Goal: Information Seeking & Learning: Learn about a topic

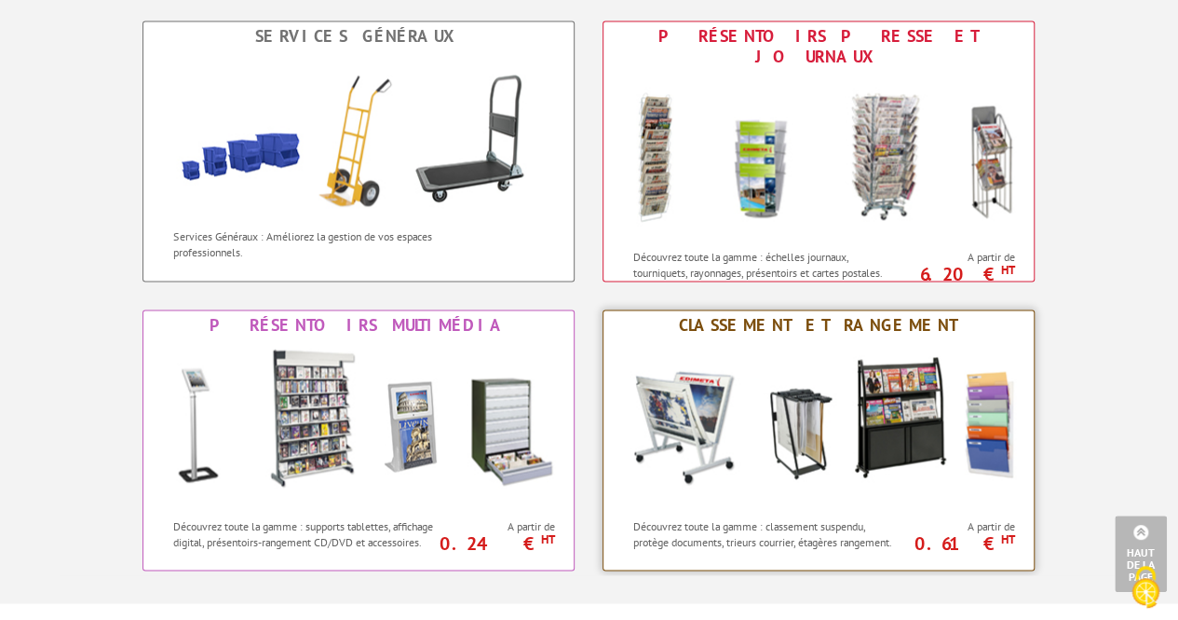
scroll to position [1314, 0]
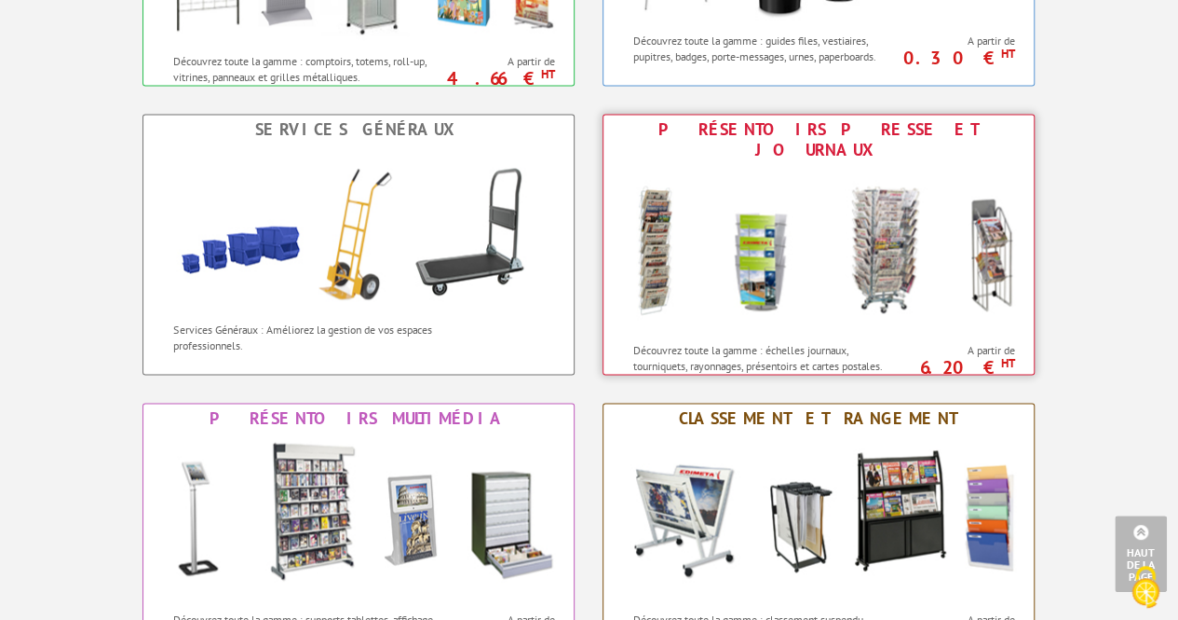
click at [814, 195] on img at bounding box center [819, 249] width 410 height 168
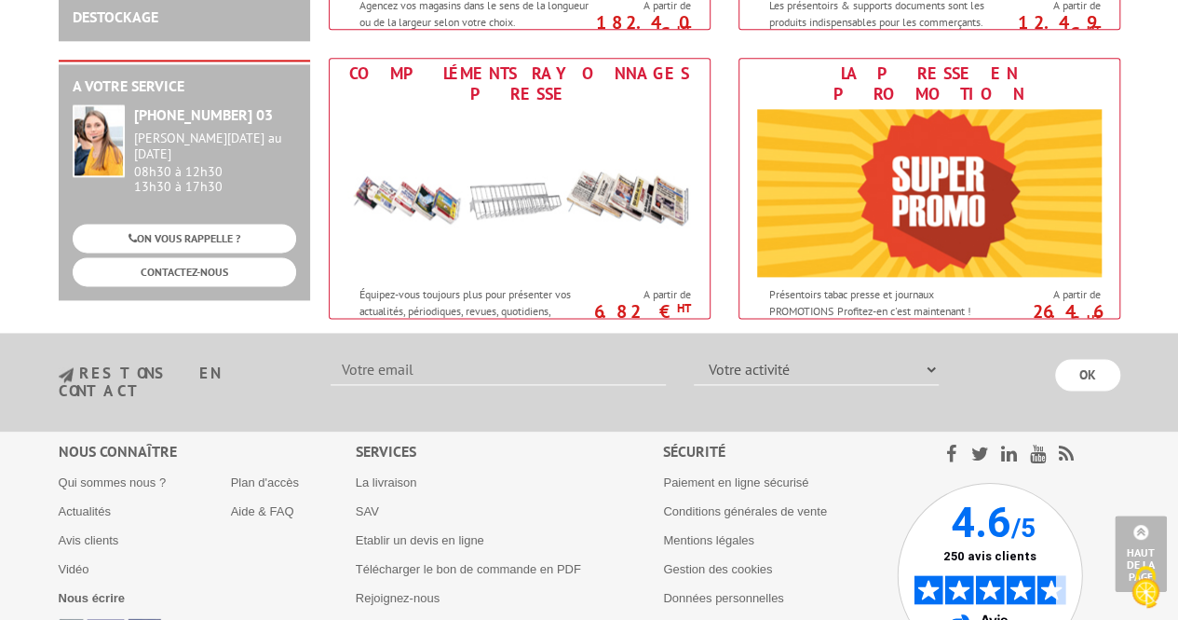
scroll to position [1118, 0]
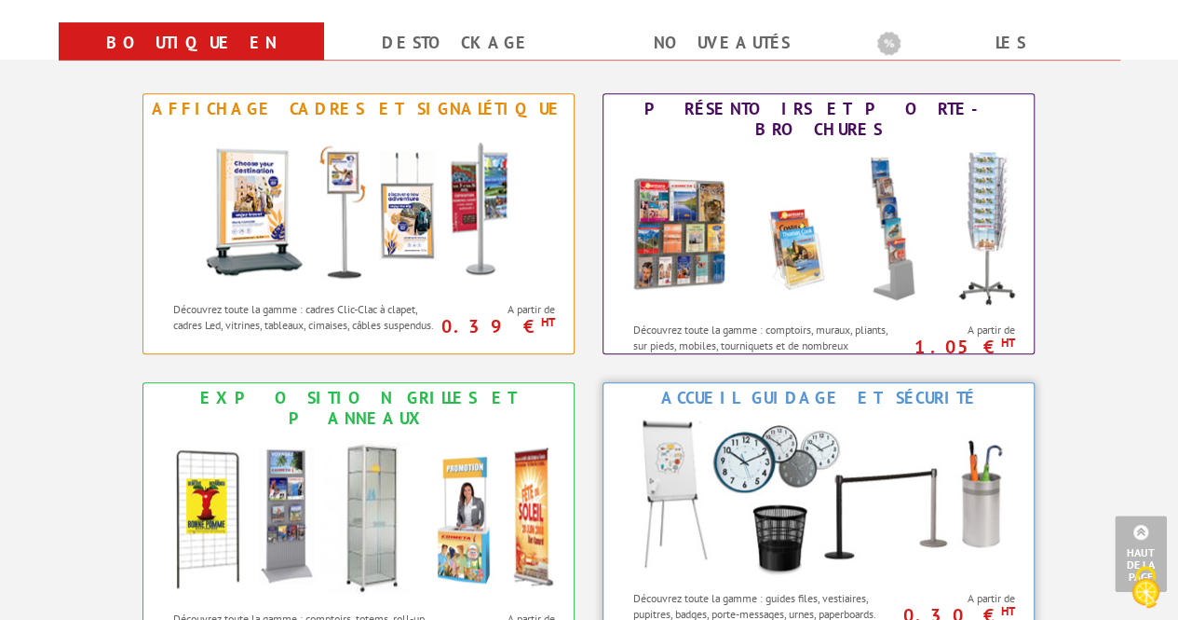
scroll to position [755, 0]
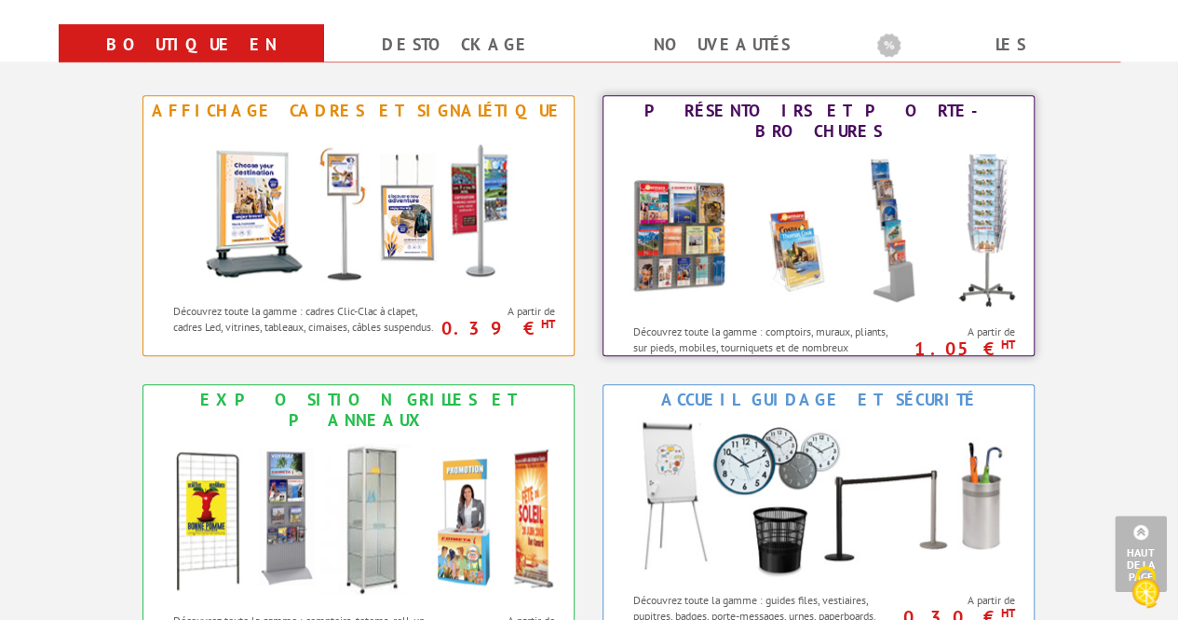
click at [751, 193] on img at bounding box center [819, 230] width 410 height 168
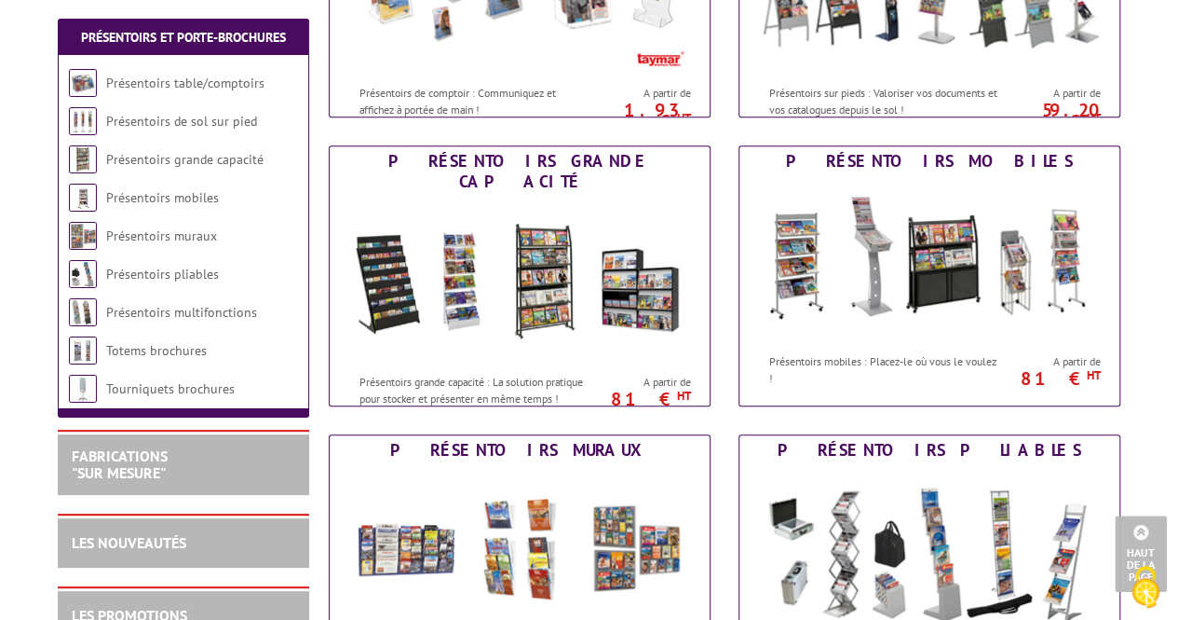
scroll to position [559, 0]
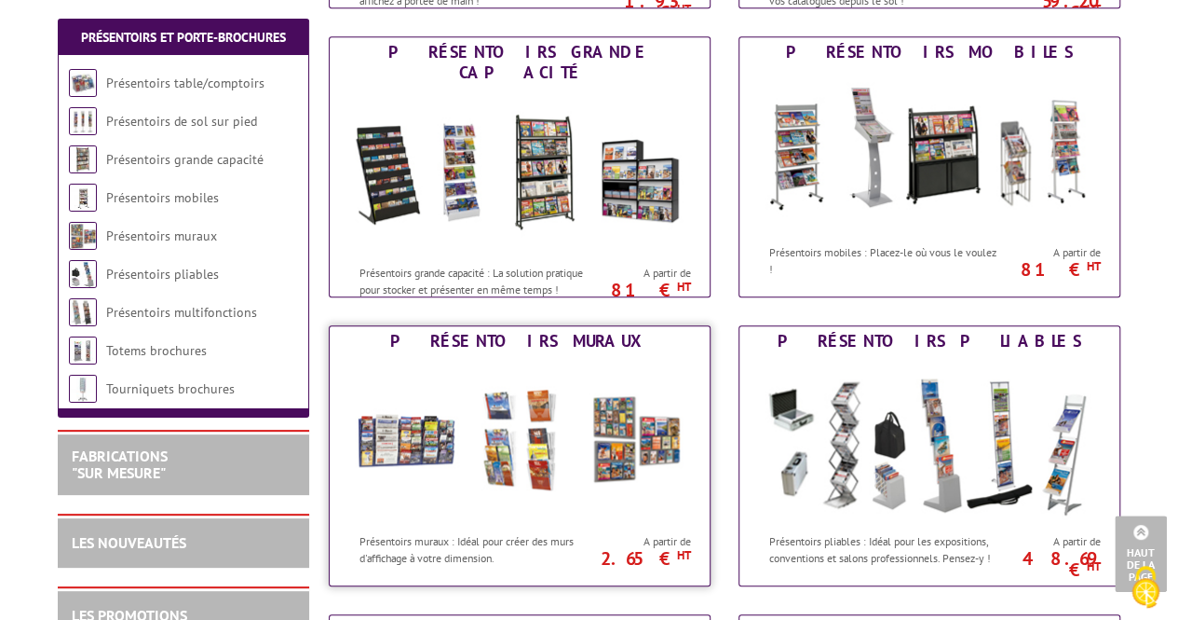
click at [611, 368] on img at bounding box center [519, 440] width 345 height 168
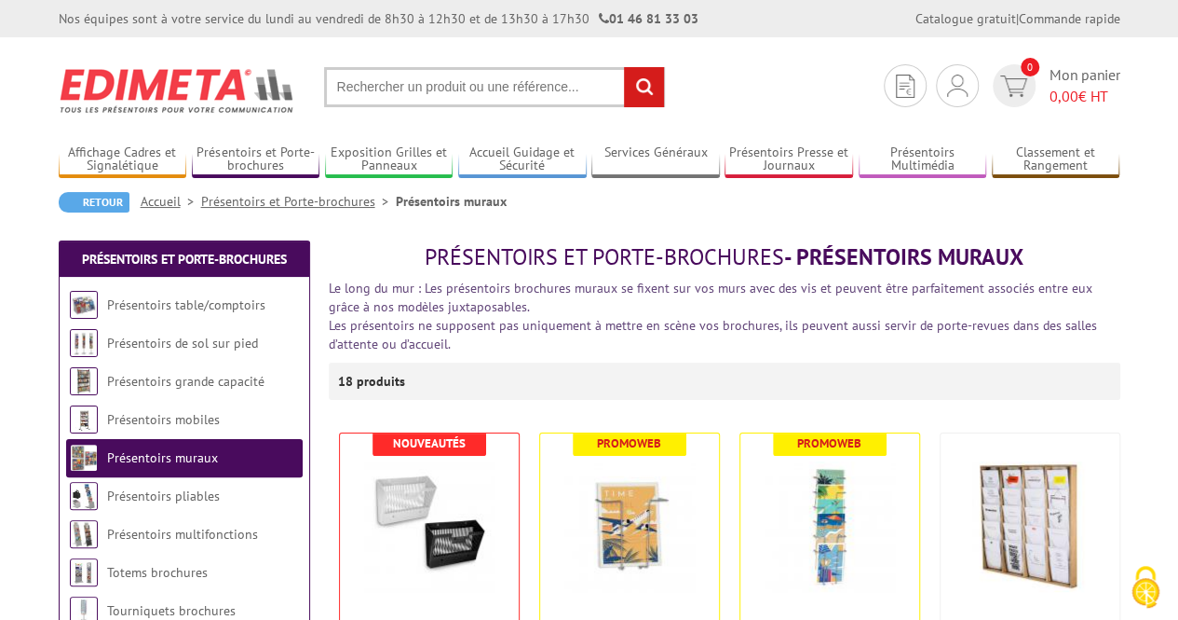
click at [383, 87] on input "text" at bounding box center [494, 87] width 341 height 40
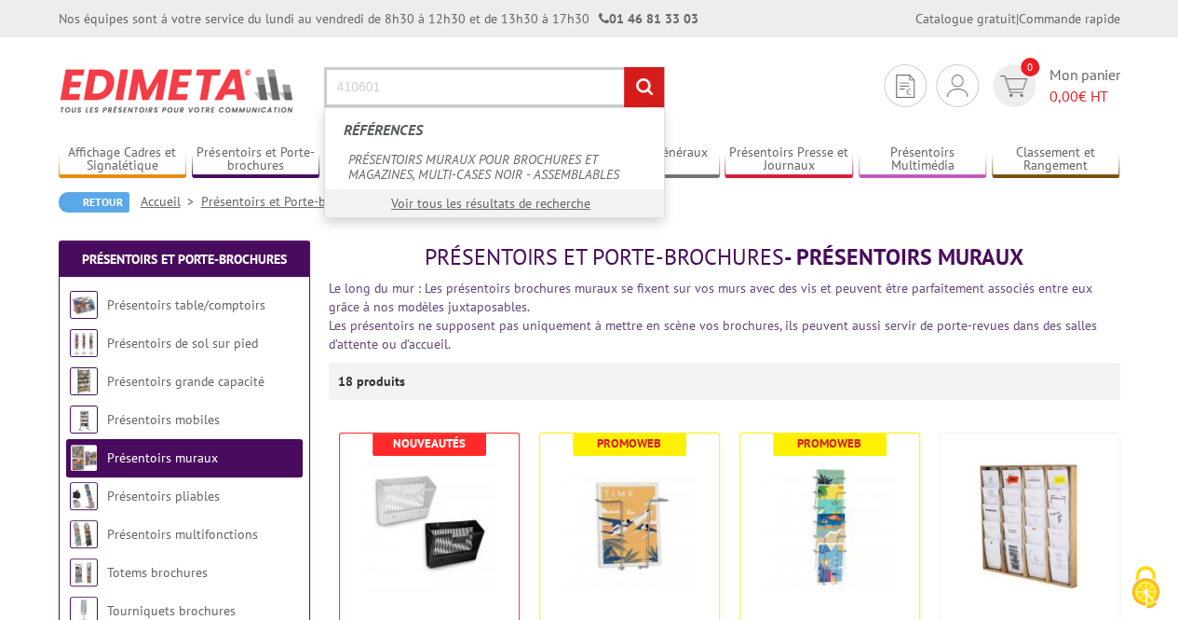
type input "410601"
click at [624, 67] on input "rechercher" at bounding box center [644, 87] width 40 height 40
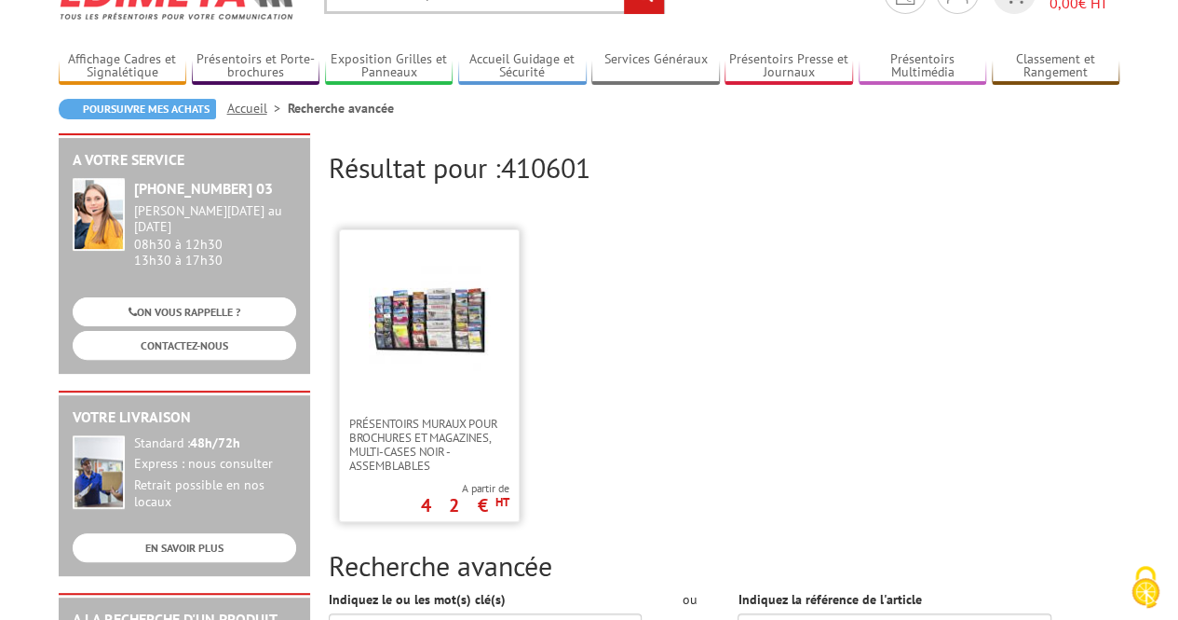
click at [473, 275] on img at bounding box center [429, 318] width 121 height 121
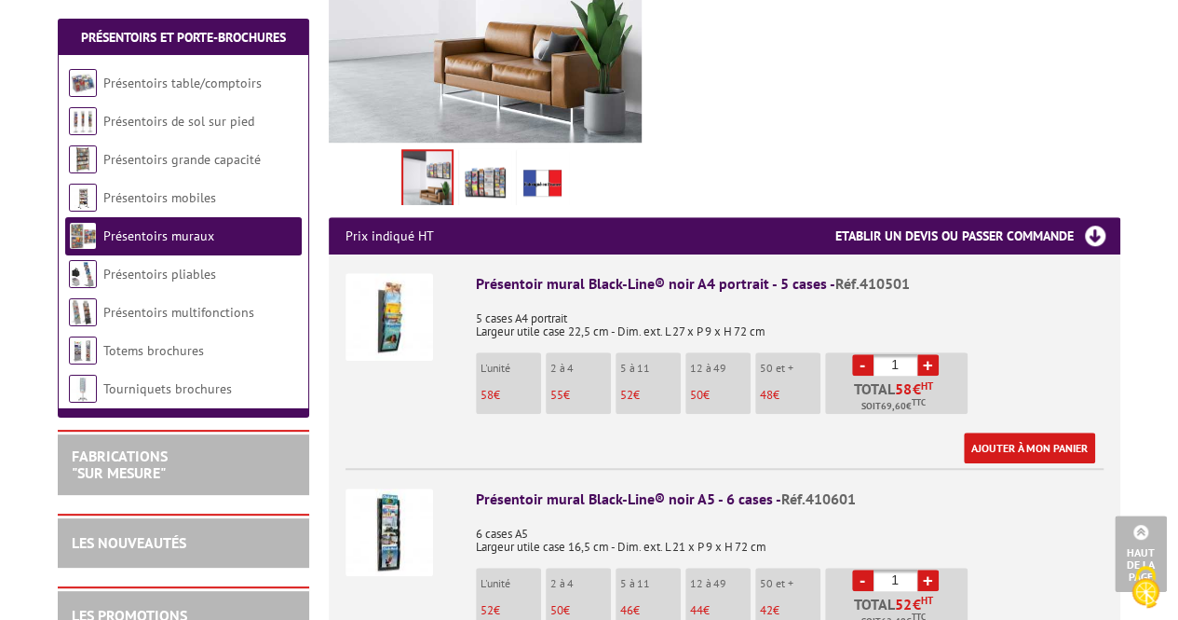
scroll to position [559, 0]
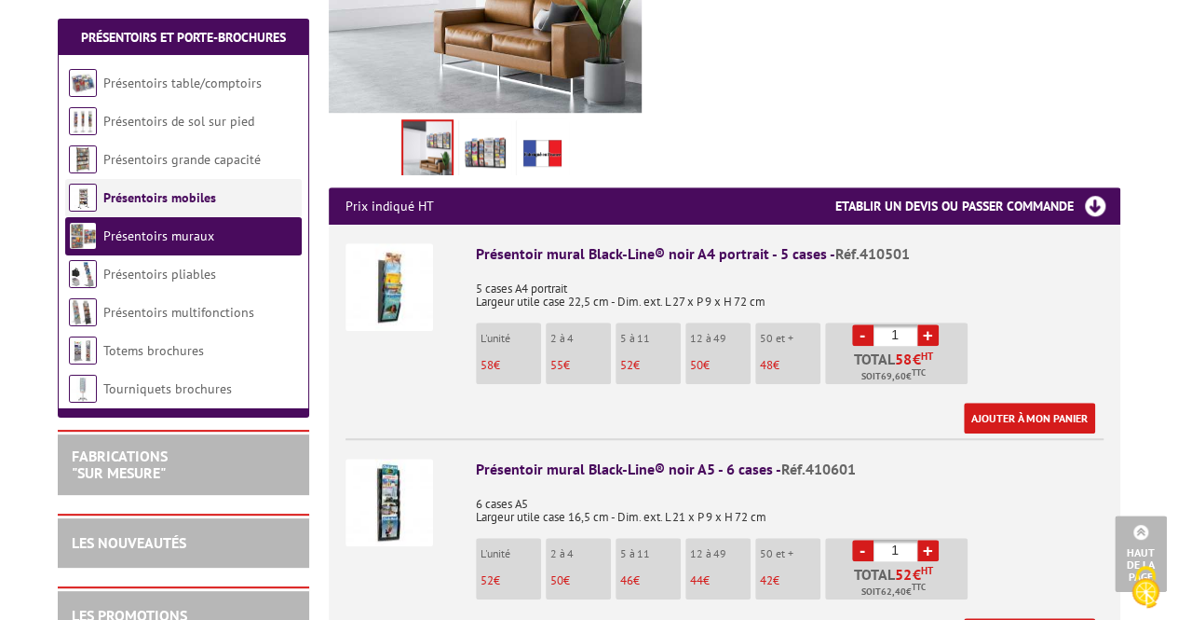
click at [147, 193] on link "Présentoirs mobiles" at bounding box center [159, 197] width 113 height 17
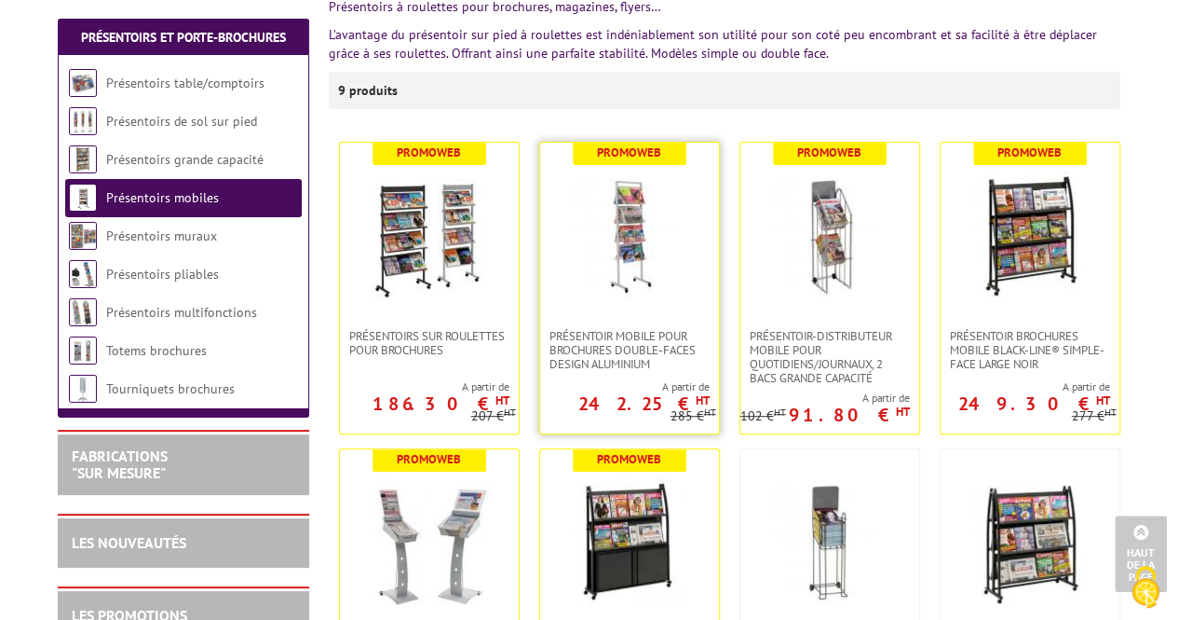
scroll to position [279, 0]
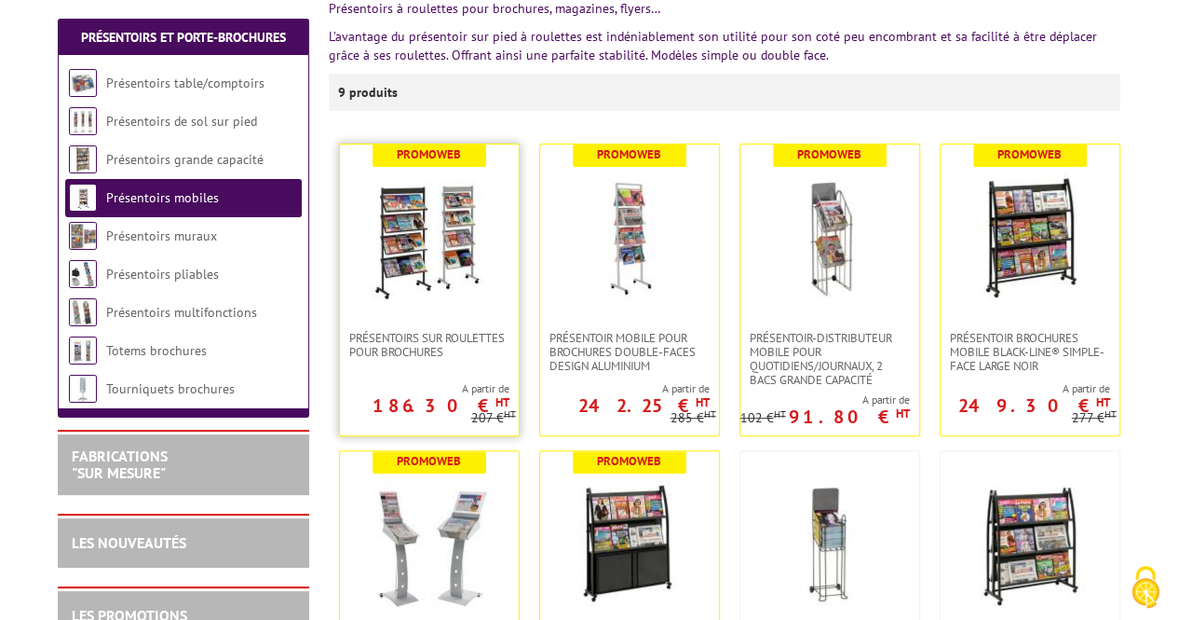
click at [470, 251] on img at bounding box center [429, 237] width 130 height 130
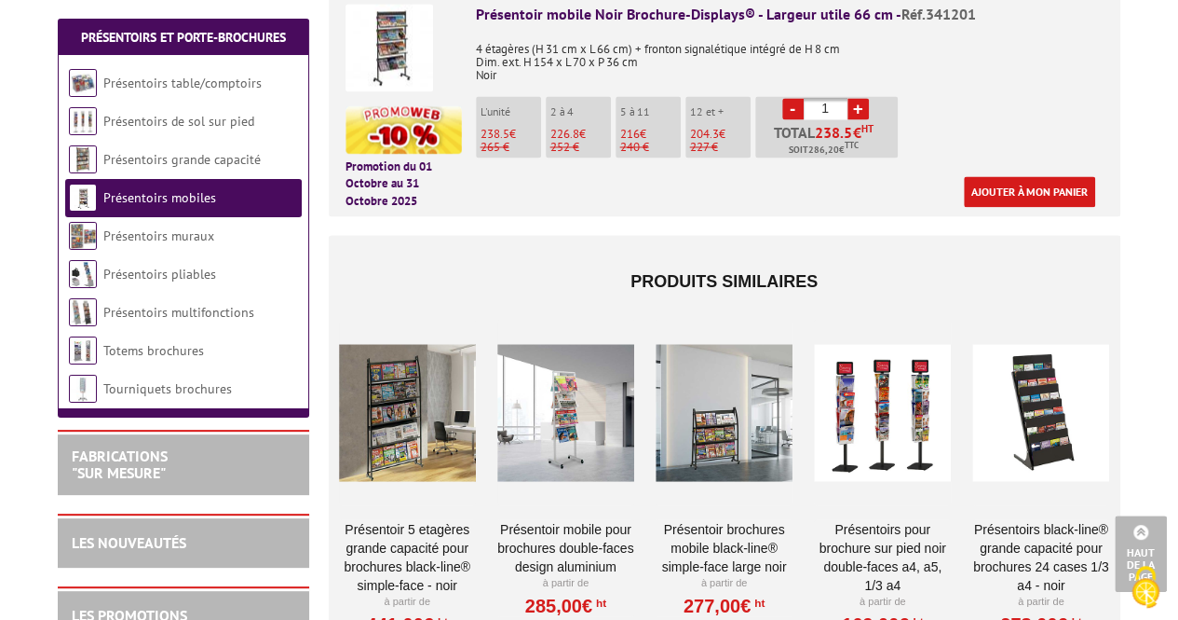
scroll to position [1677, 0]
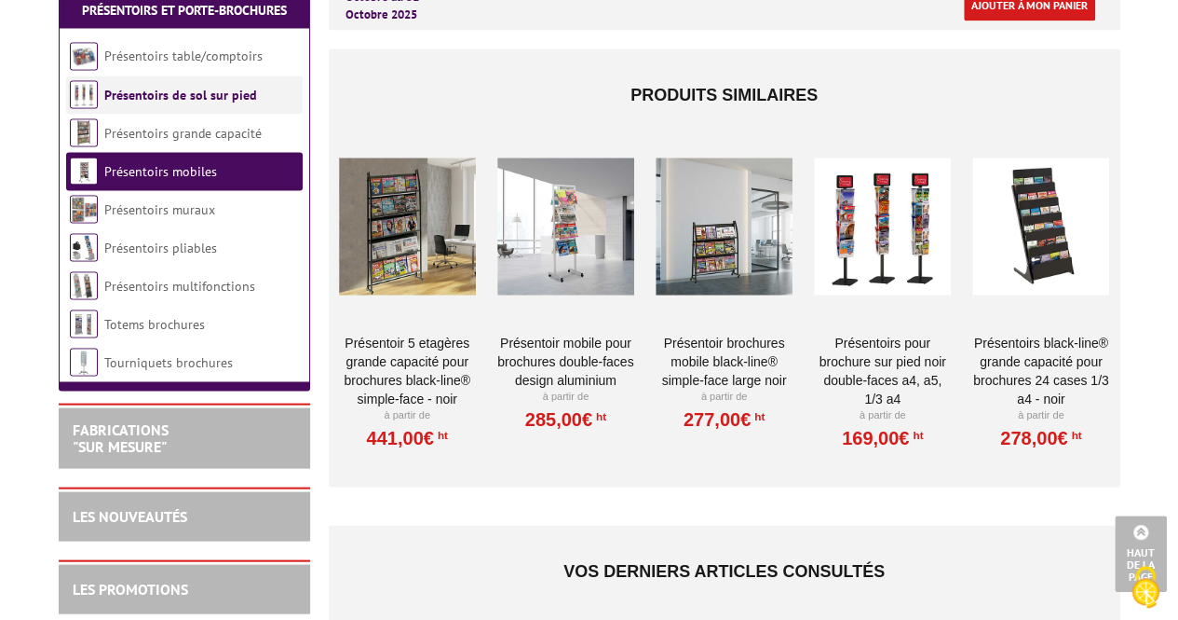
click at [152, 102] on link "Présentoirs de sol sur pied" at bounding box center [180, 94] width 153 height 17
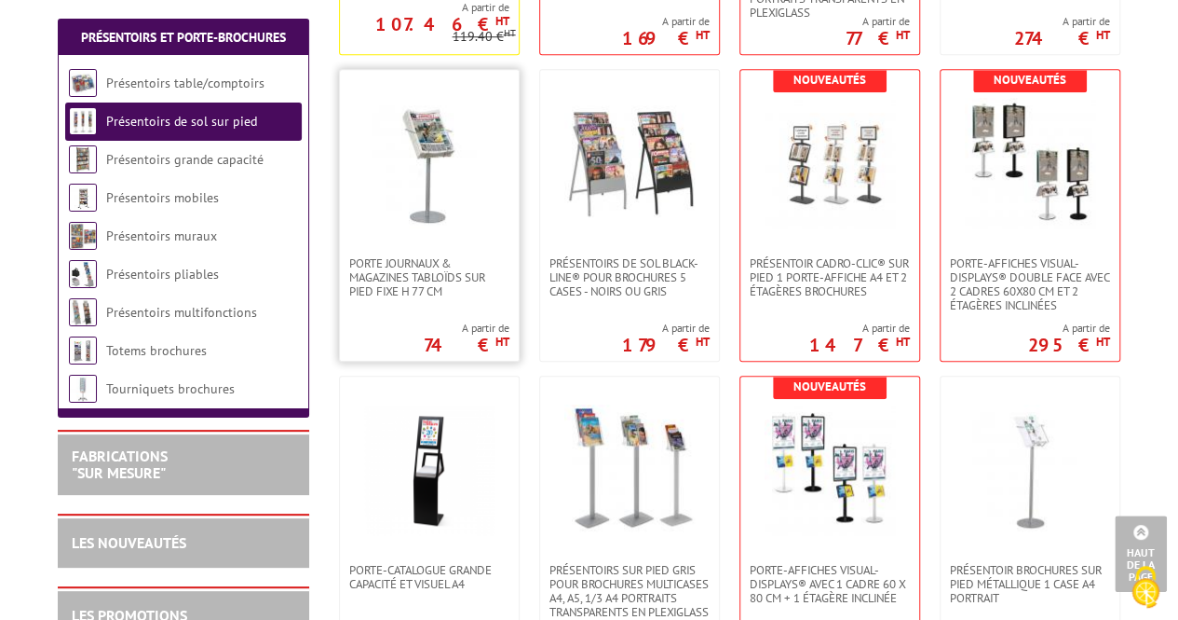
scroll to position [652, 0]
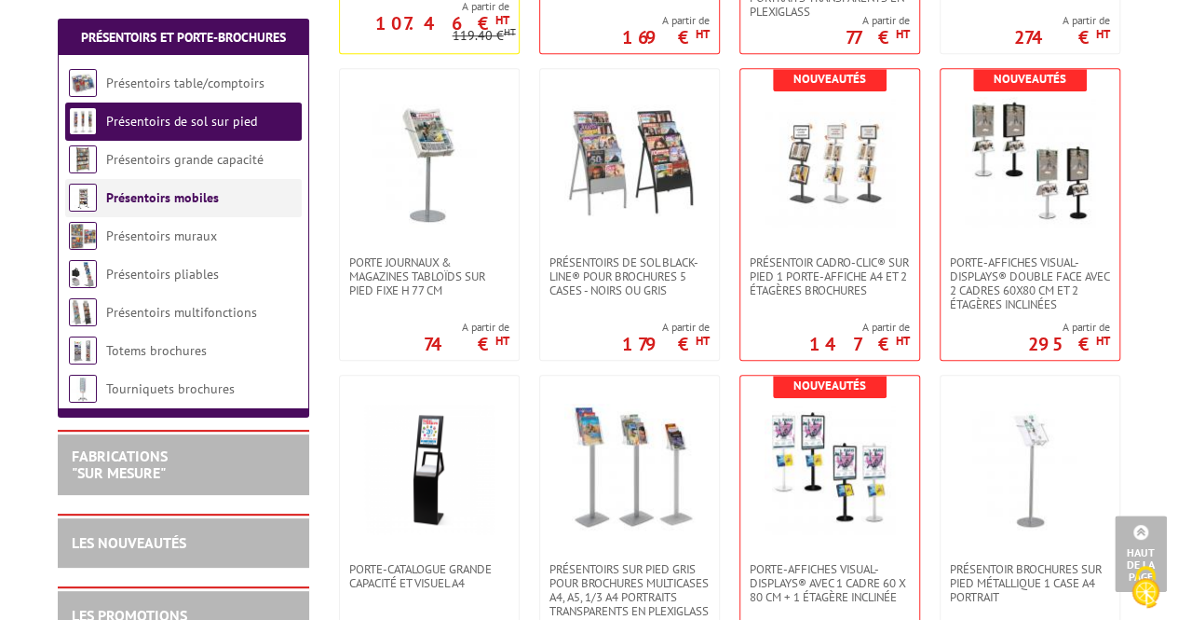
click at [186, 212] on li "Présentoirs mobiles" at bounding box center [183, 198] width 237 height 38
click at [213, 198] on link "Présentoirs mobiles" at bounding box center [162, 197] width 113 height 17
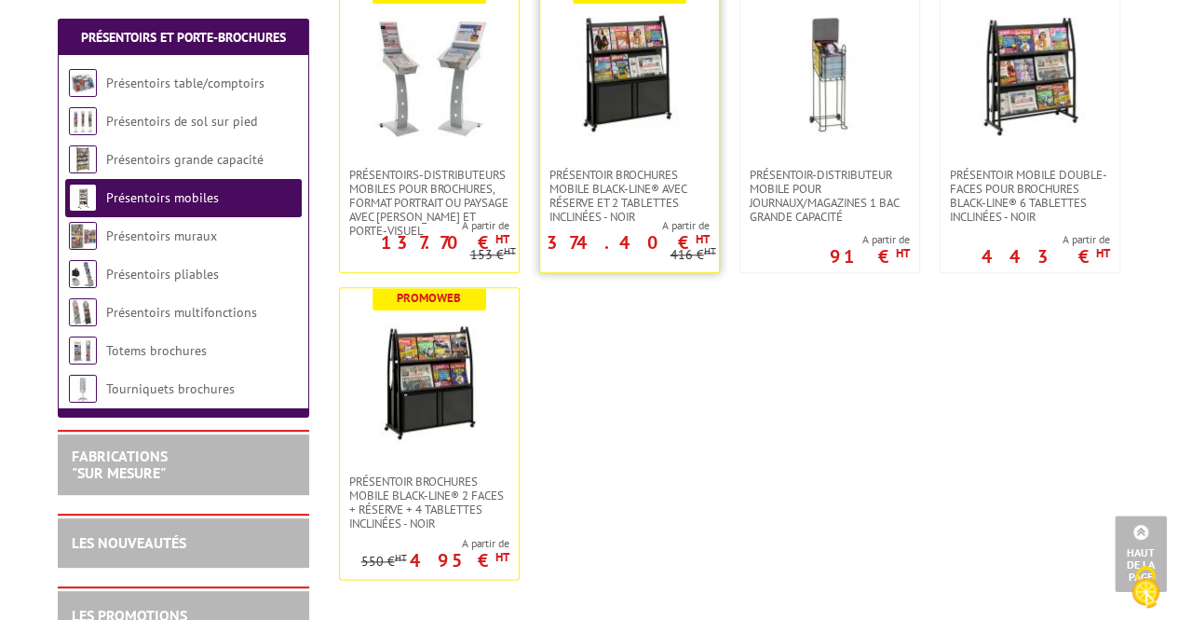
scroll to position [559, 0]
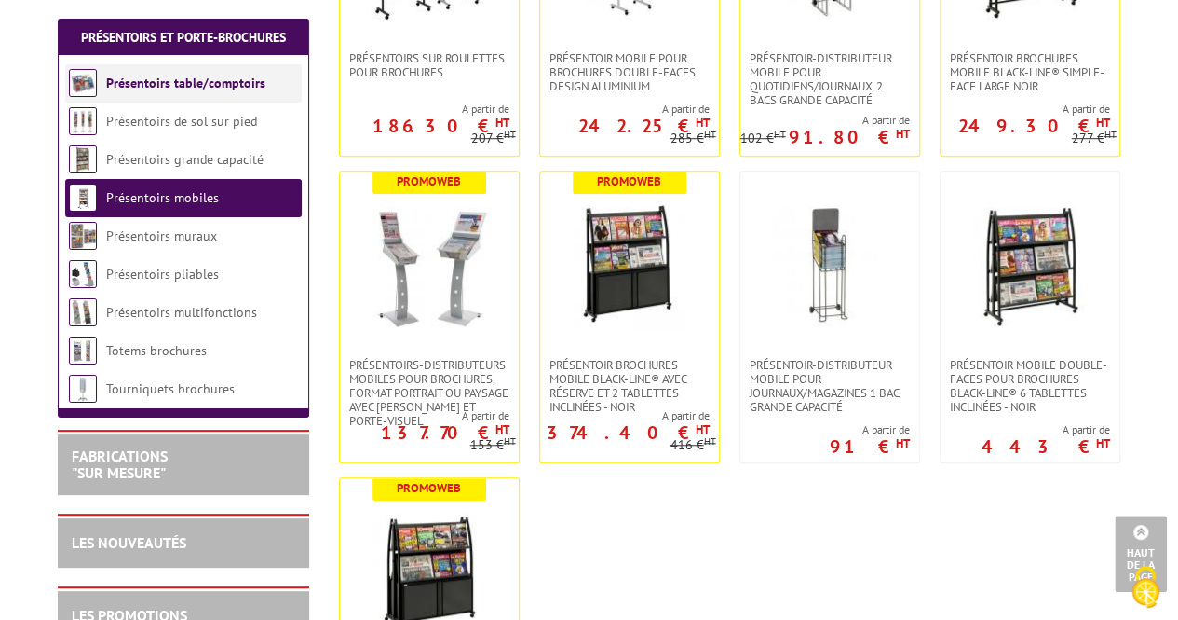
click at [107, 82] on link "Présentoirs table/comptoirs" at bounding box center [185, 83] width 159 height 17
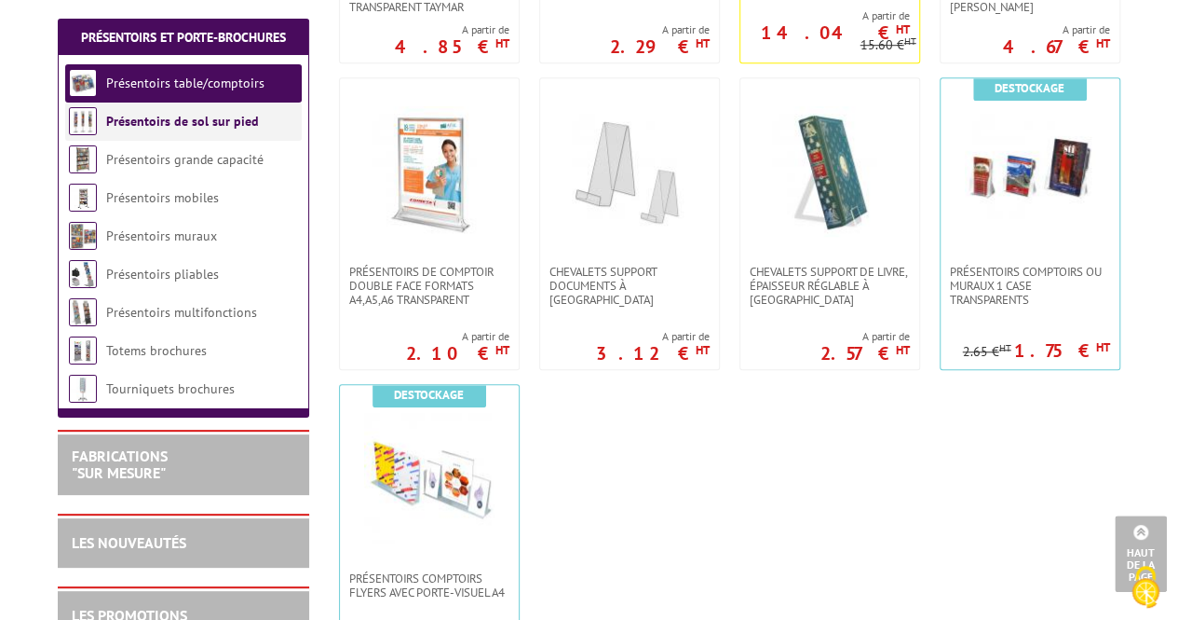
scroll to position [466, 0]
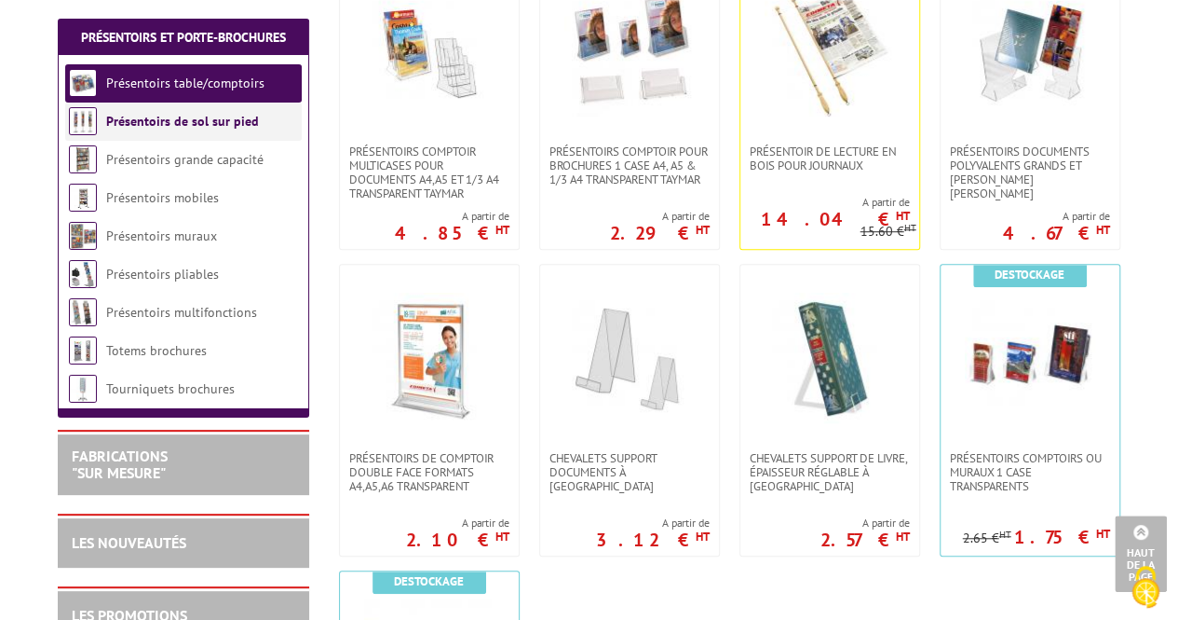
click at [171, 133] on li "Présentoirs de sol sur pied" at bounding box center [183, 121] width 237 height 38
click at [172, 124] on link "Présentoirs de sol sur pied" at bounding box center [182, 121] width 153 height 17
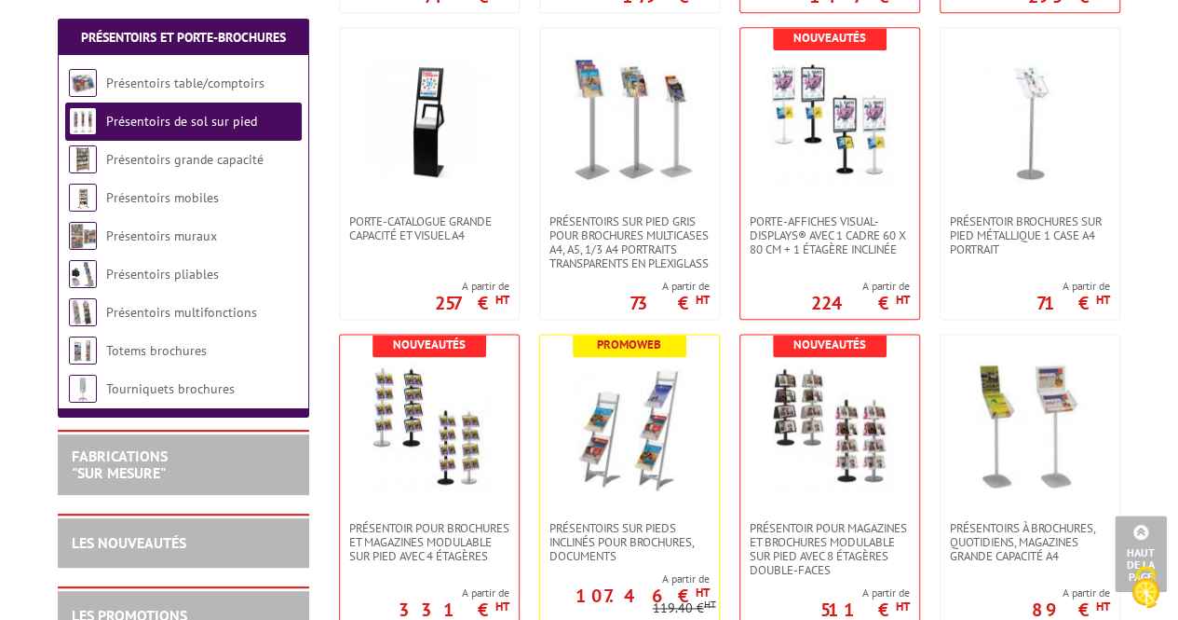
scroll to position [1025, 0]
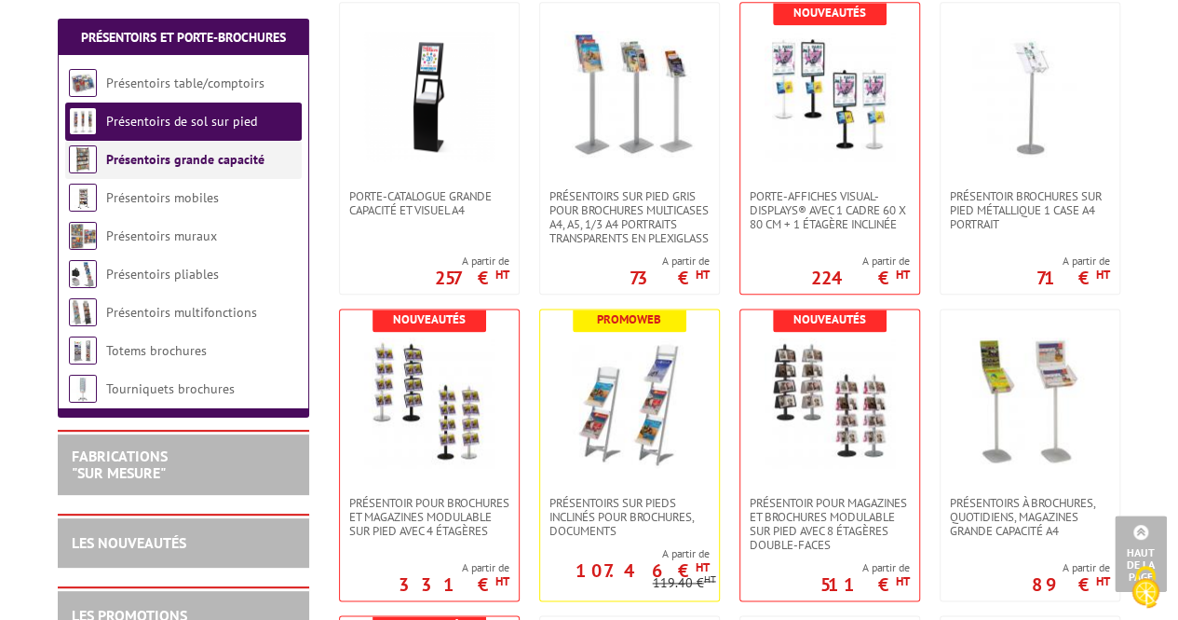
click at [208, 158] on link "Présentoirs grande capacité" at bounding box center [185, 159] width 158 height 17
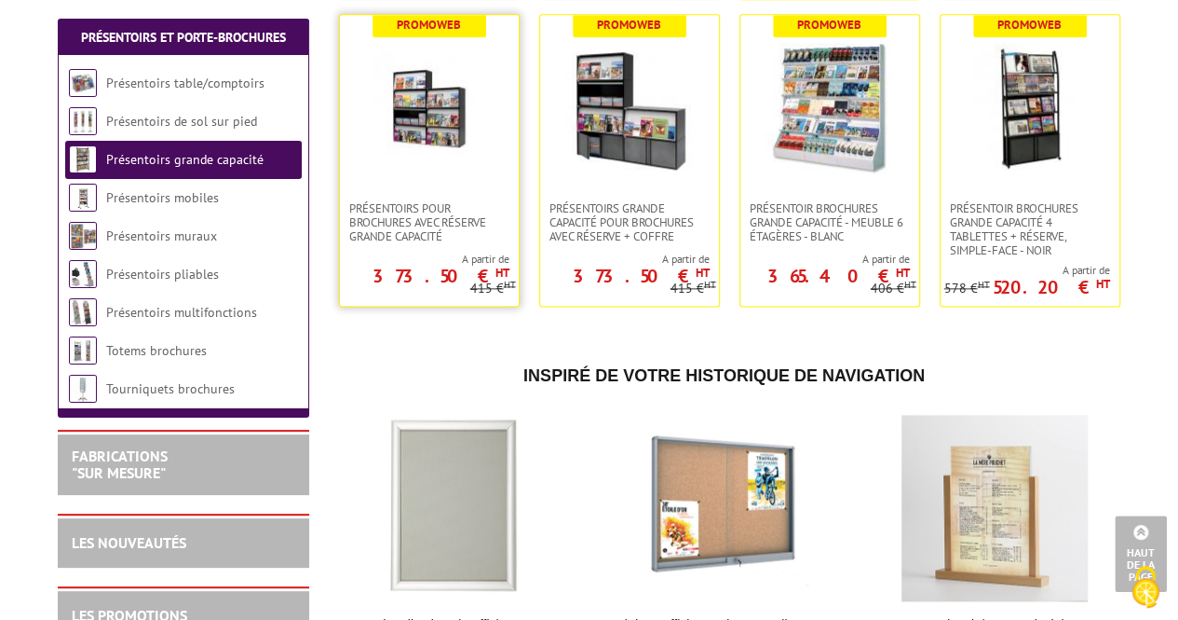
scroll to position [932, 0]
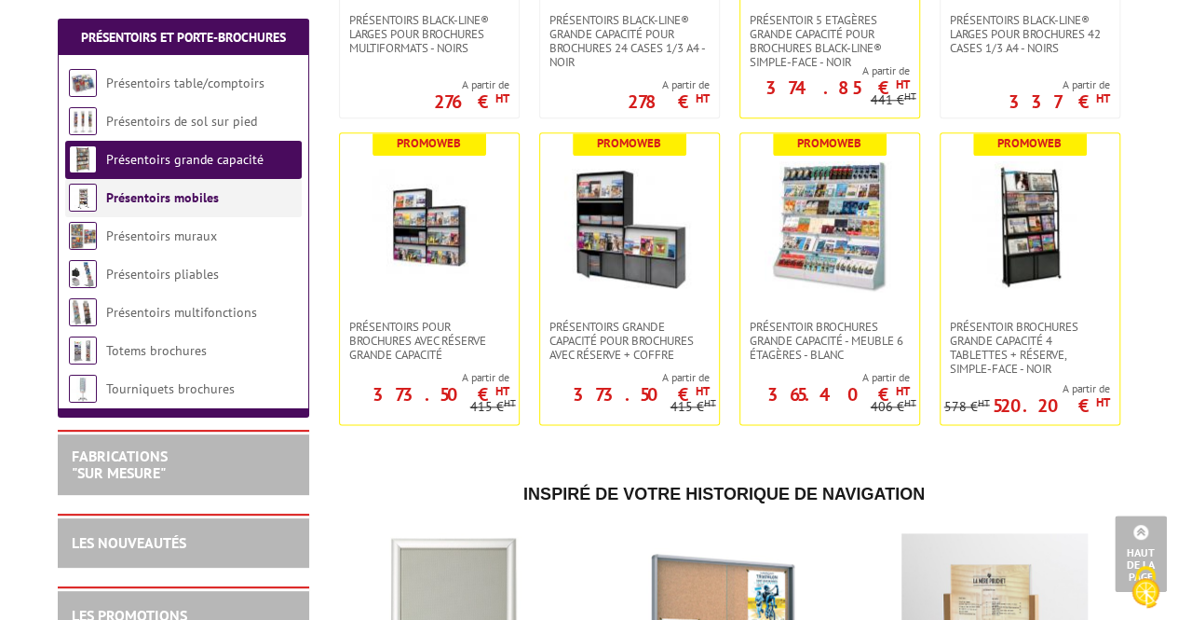
click at [189, 198] on link "Présentoirs mobiles" at bounding box center [162, 197] width 113 height 17
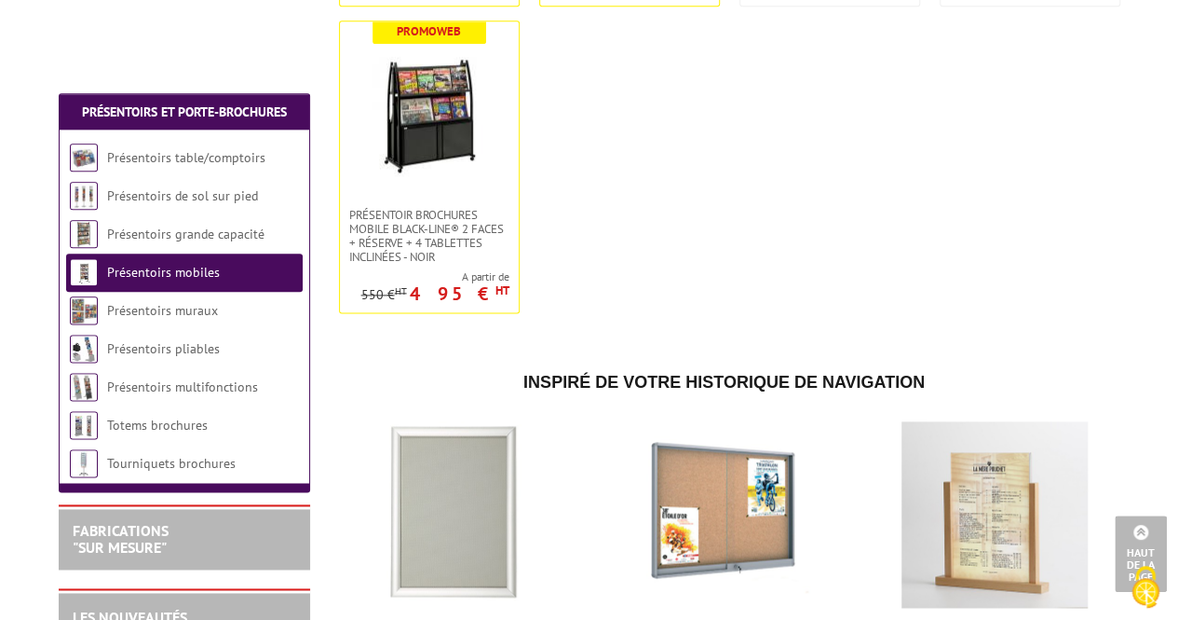
scroll to position [1118, 0]
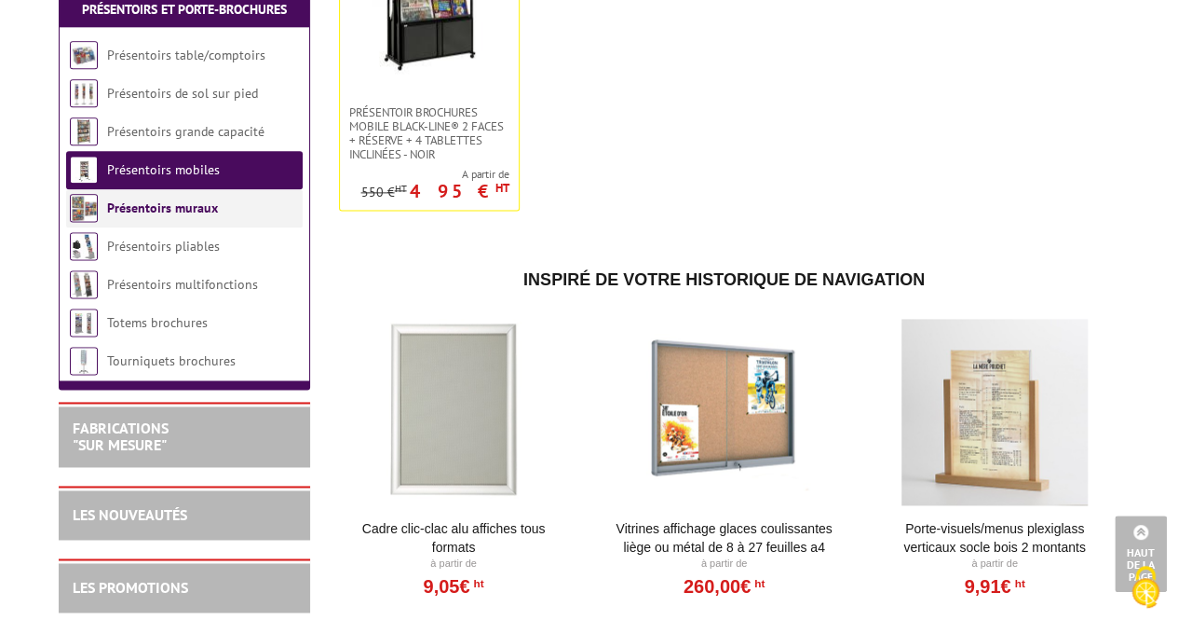
click at [181, 216] on link "Présentoirs muraux" at bounding box center [162, 207] width 111 height 17
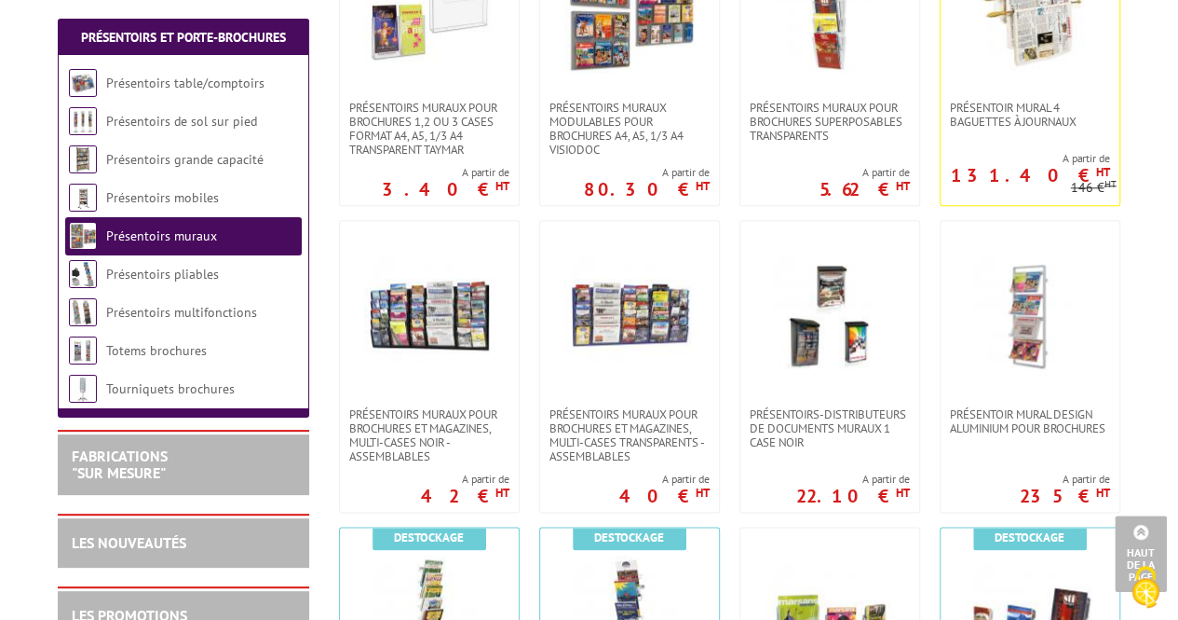
scroll to position [838, 0]
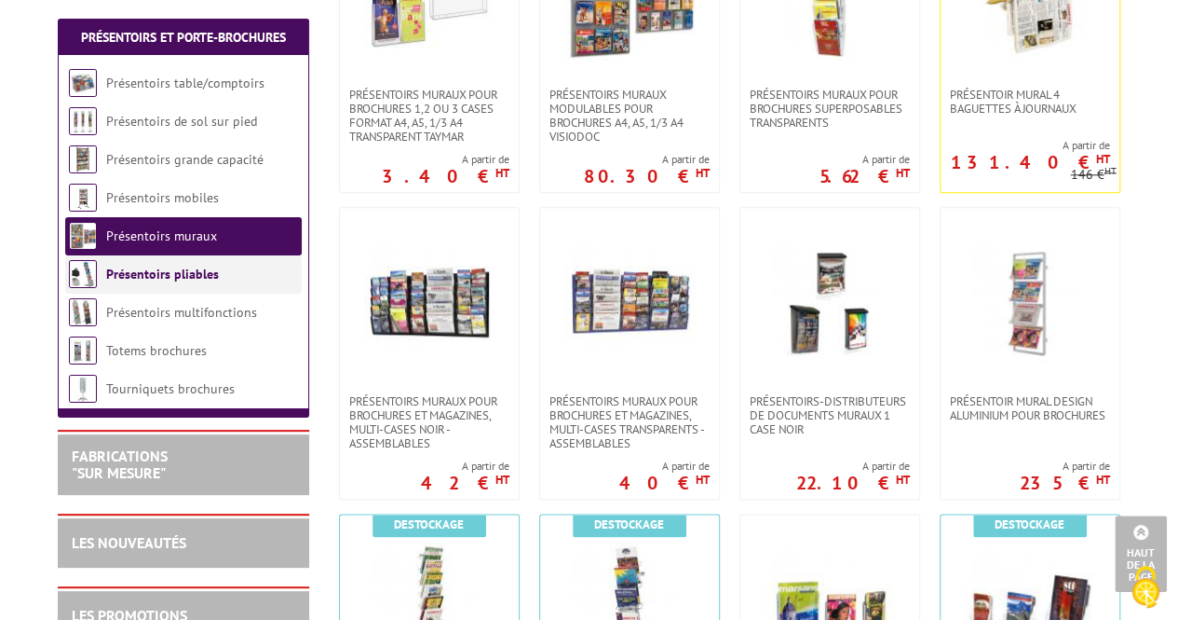
click at [184, 275] on link "Présentoirs pliables" at bounding box center [162, 274] width 113 height 17
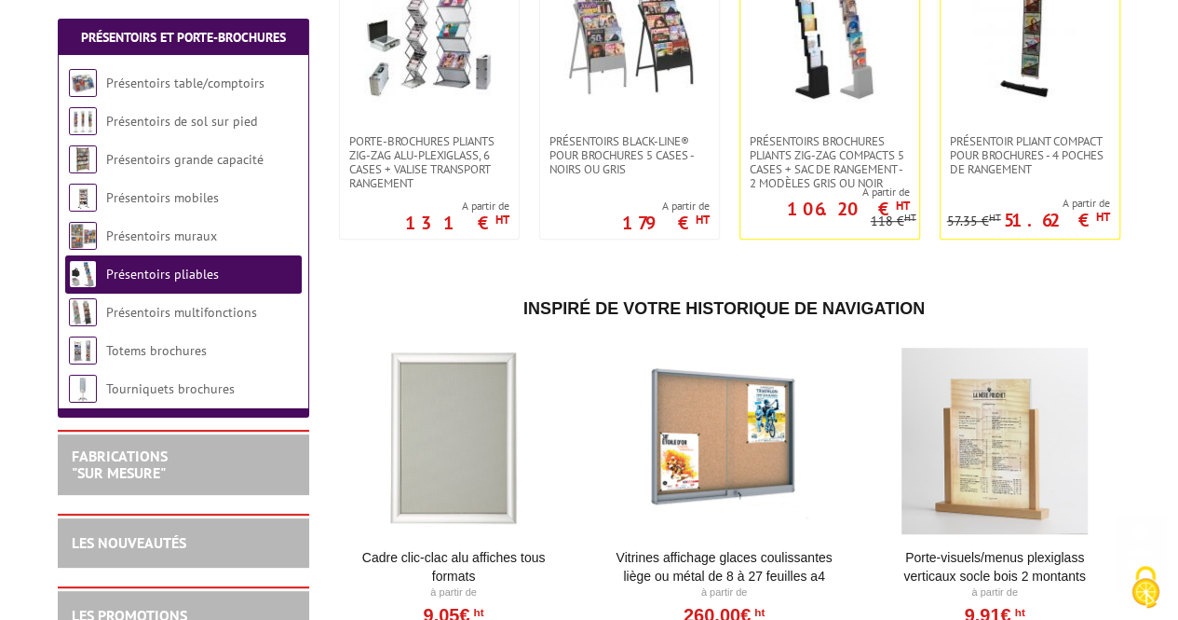
scroll to position [466, 0]
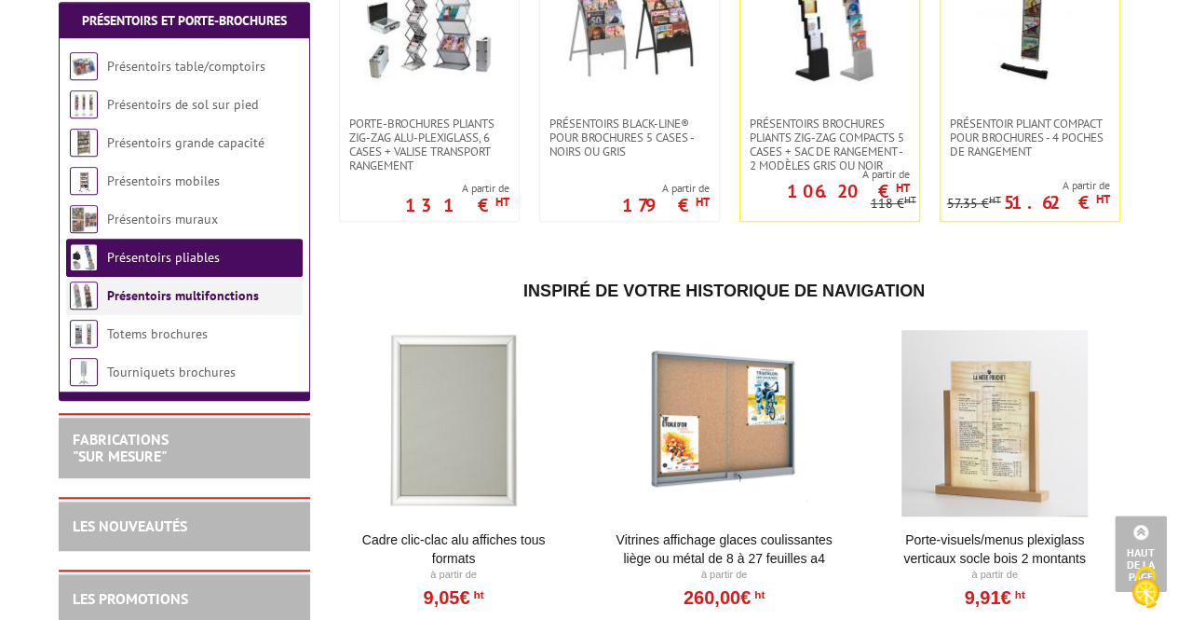
click at [175, 304] on link "Présentoirs multifonctions" at bounding box center [183, 295] width 152 height 17
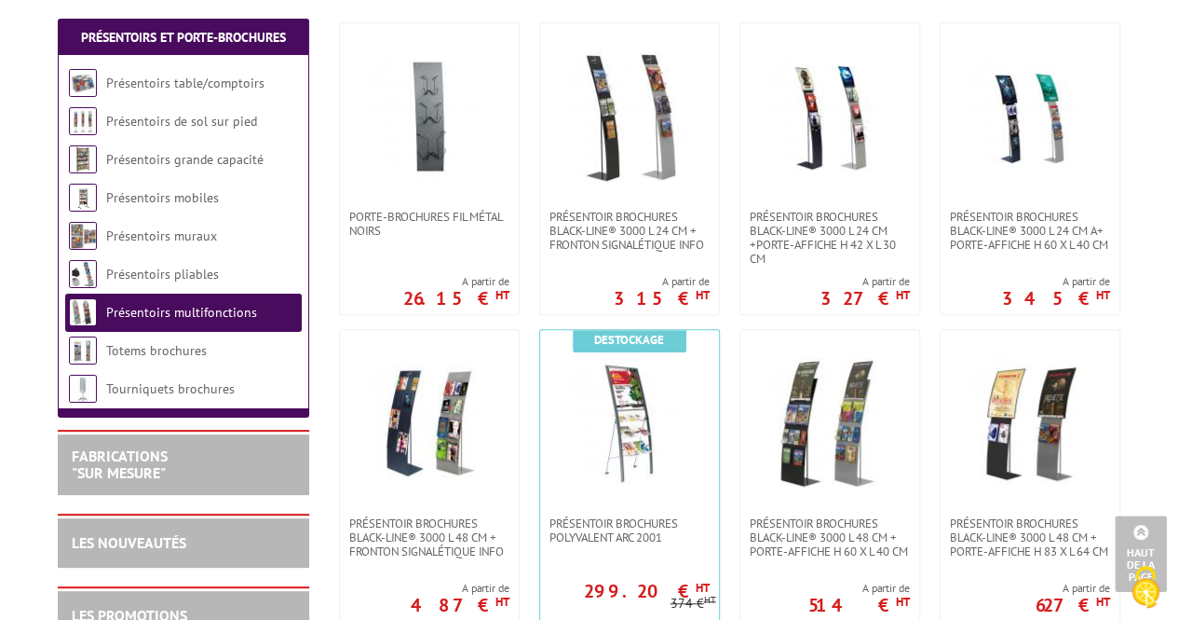
scroll to position [559, 0]
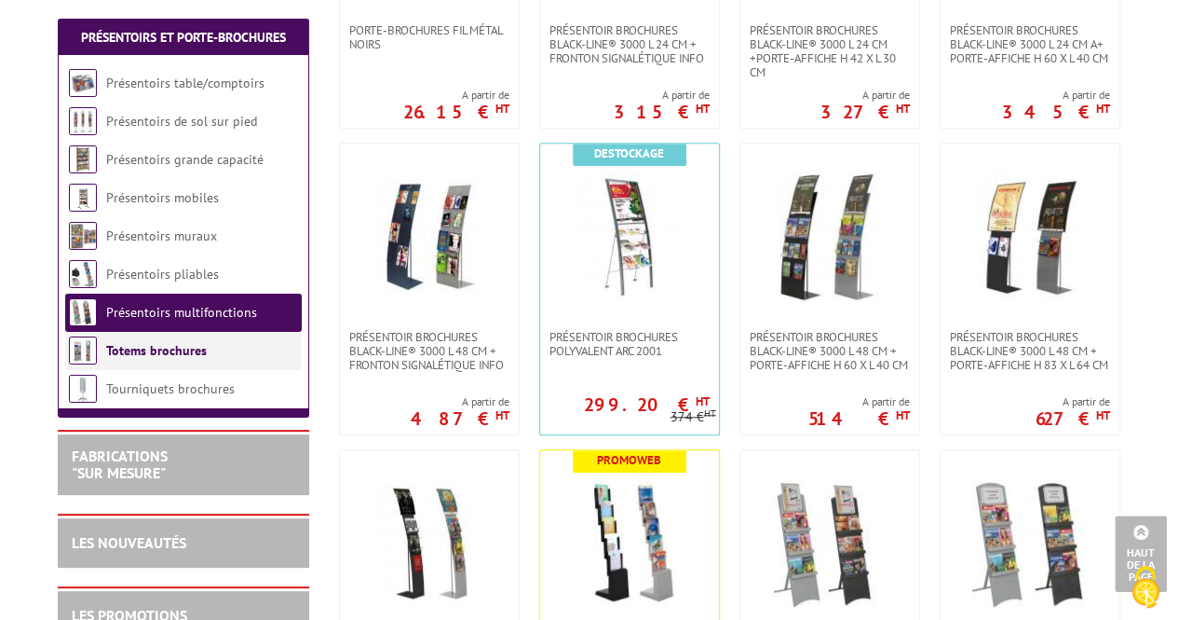
click at [188, 349] on link "Totems brochures" at bounding box center [156, 350] width 101 height 17
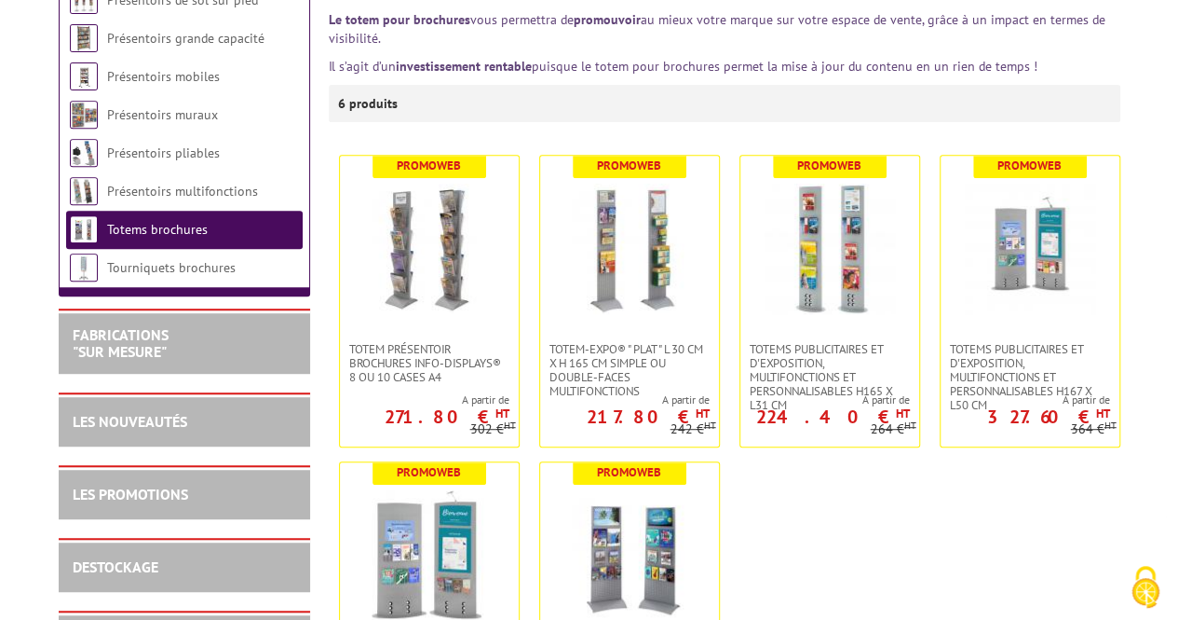
scroll to position [373, 0]
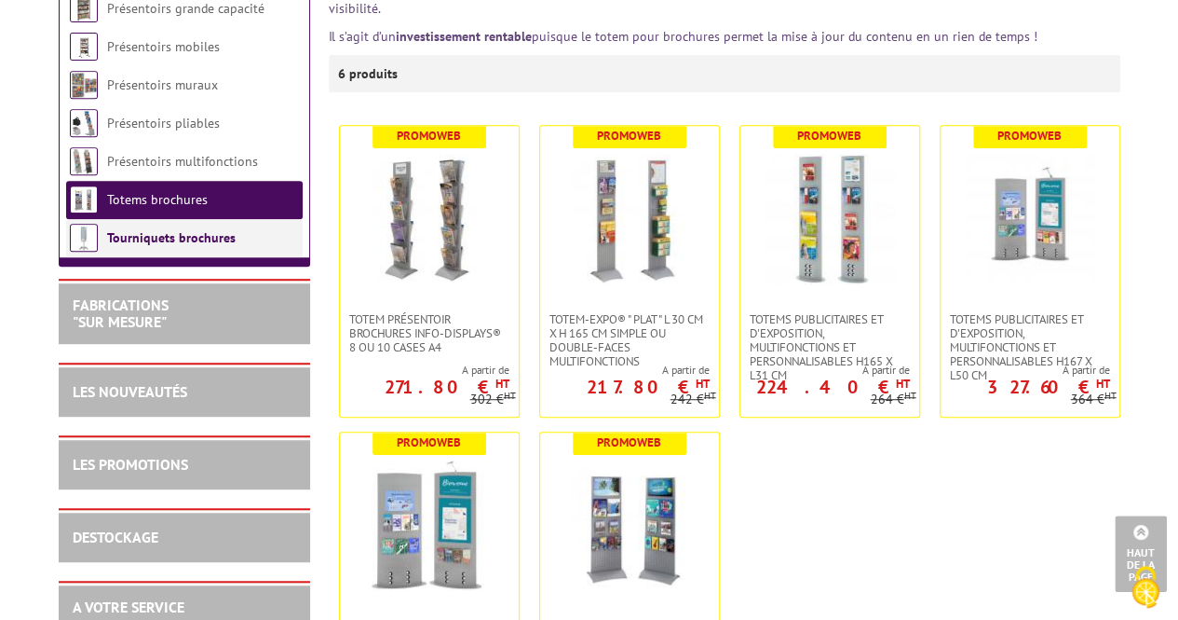
click at [184, 238] on link "Tourniquets brochures" at bounding box center [171, 237] width 129 height 17
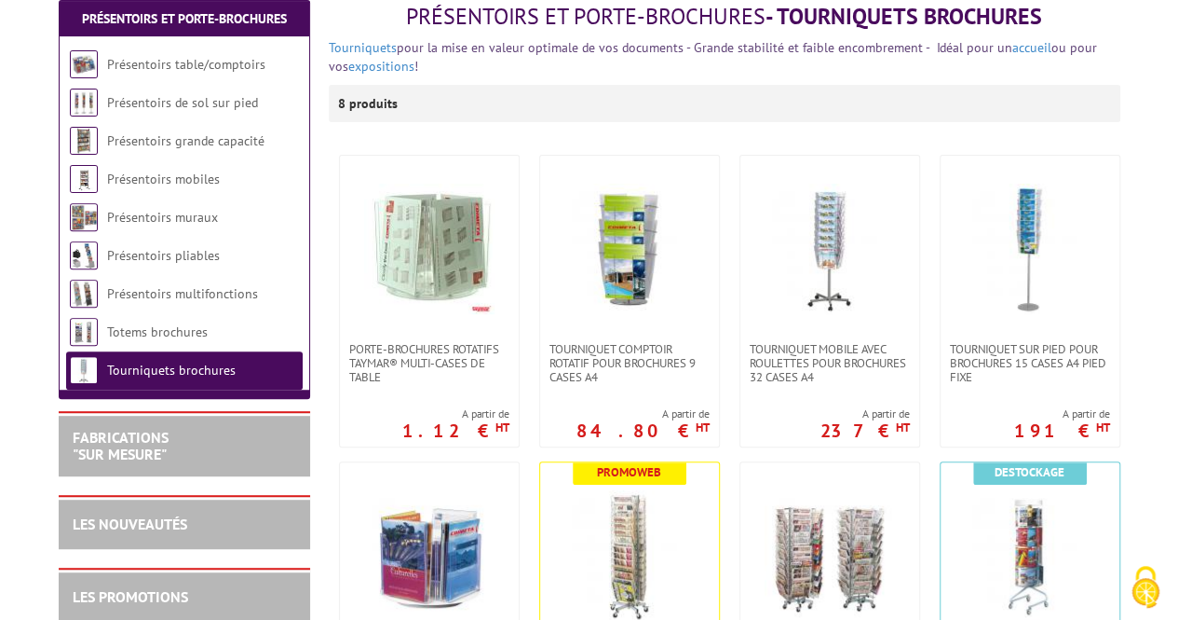
scroll to position [279, 0]
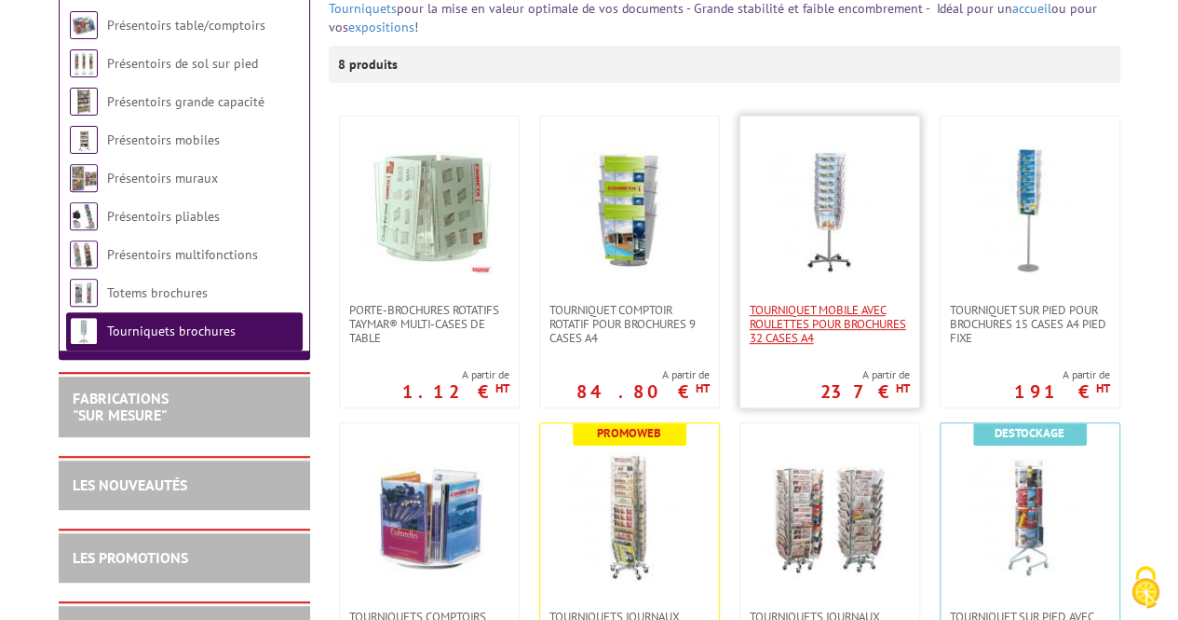
click at [812, 307] on span "Tourniquet mobile avec roulettes pour brochures 32 cases A4" at bounding box center [830, 324] width 160 height 42
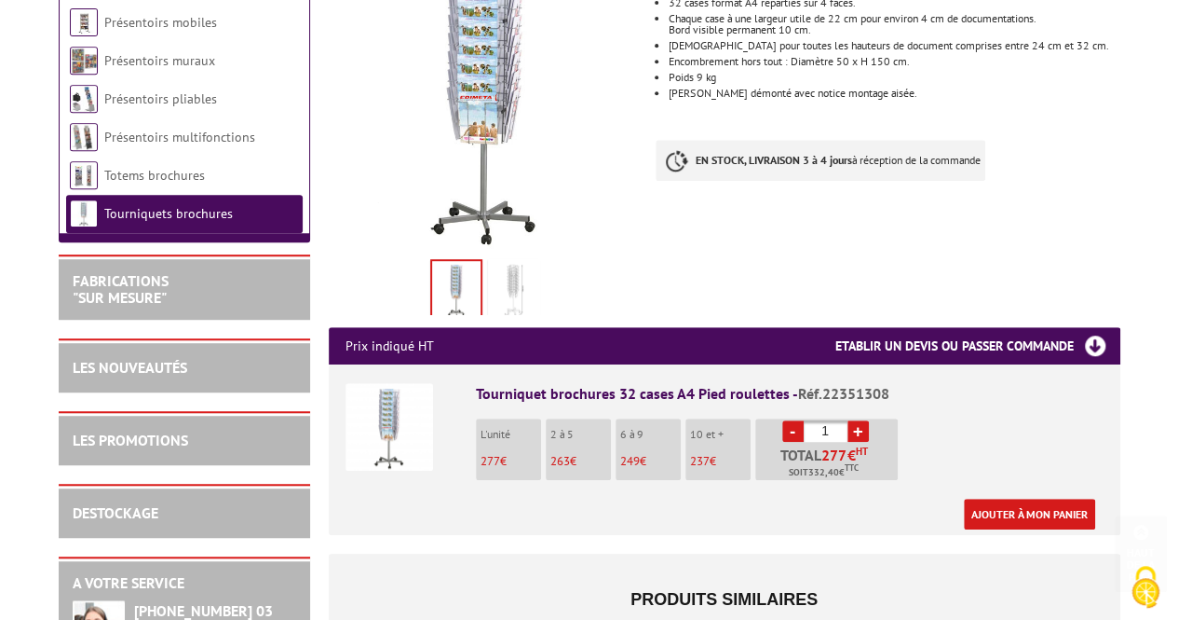
scroll to position [466, 0]
